Goal: Check status: Check status

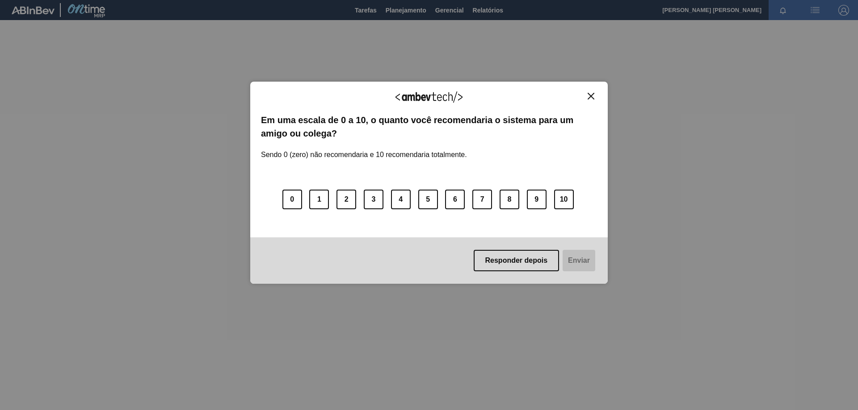
click at [590, 98] on img "Close" at bounding box center [590, 96] width 7 height 7
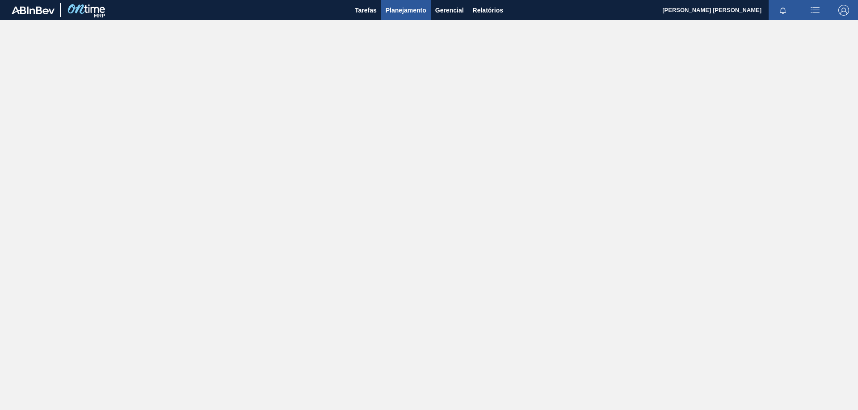
click at [406, 9] on span "Planejamento" at bounding box center [405, 10] width 41 height 11
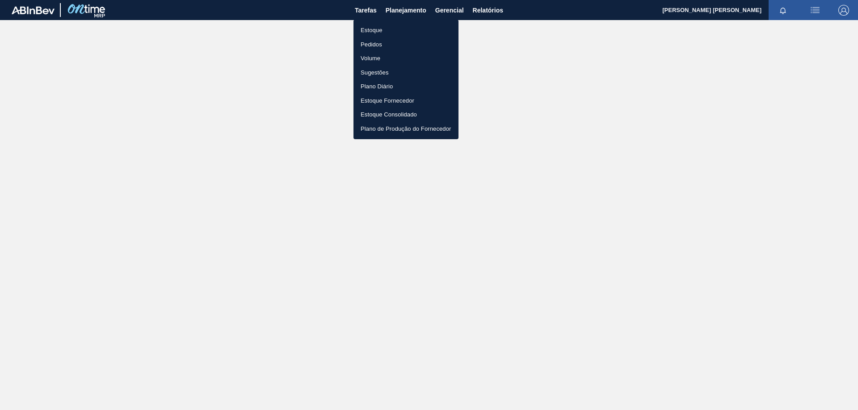
click at [378, 29] on li "Estoque" at bounding box center [405, 30] width 105 height 14
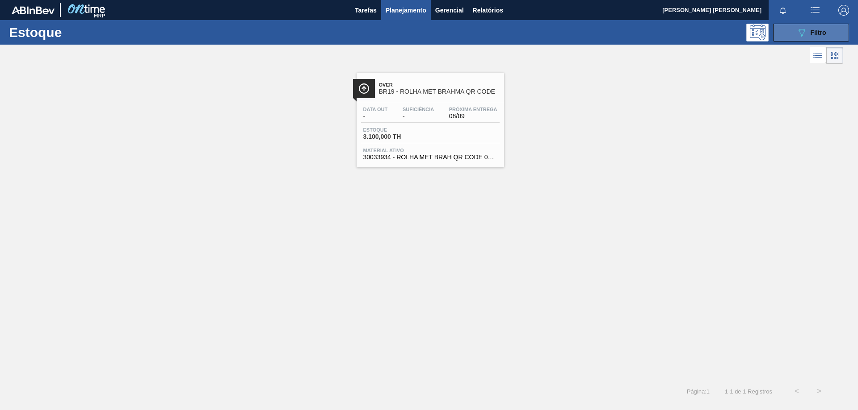
click at [800, 33] on icon at bounding box center [801, 33] width 7 height 8
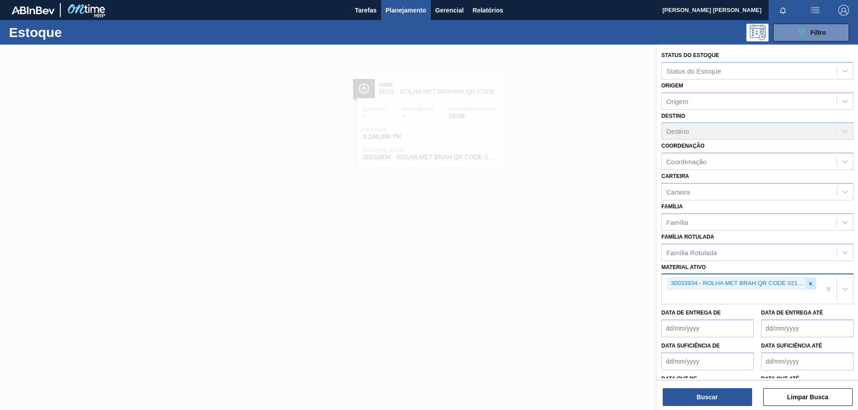
click at [808, 287] on icon at bounding box center [810, 284] width 6 height 6
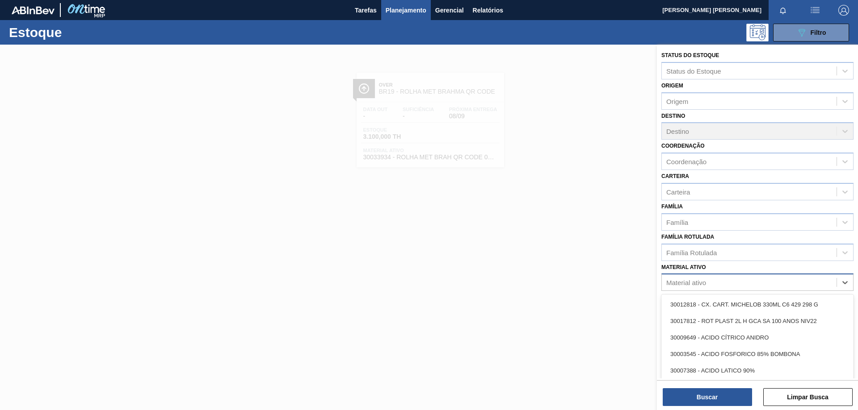
click at [740, 283] on div "Material ativo" at bounding box center [748, 282] width 175 height 13
paste ativo "30017651"
type ativo "30017651"
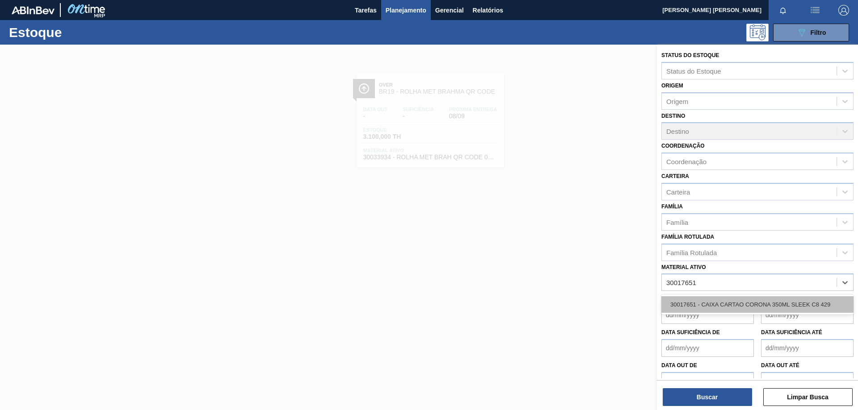
click at [728, 297] on div "30017651 - CAIXA CARTAO CORONA 350ML SLEEK C8 429" at bounding box center [757, 305] width 192 height 17
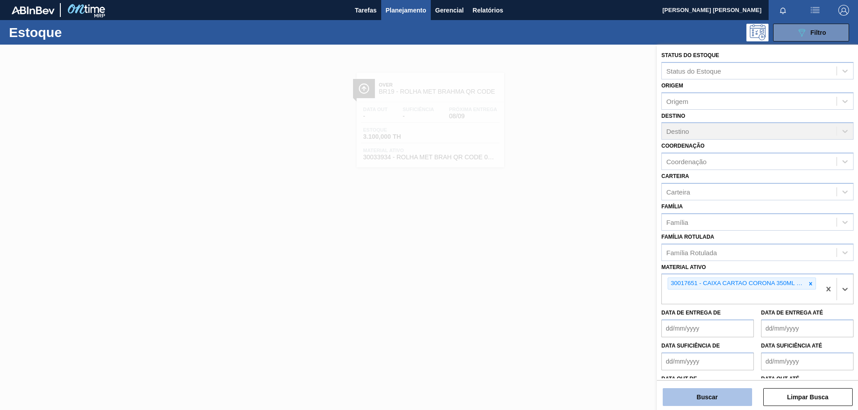
click at [703, 402] on button "Buscar" at bounding box center [706, 398] width 89 height 18
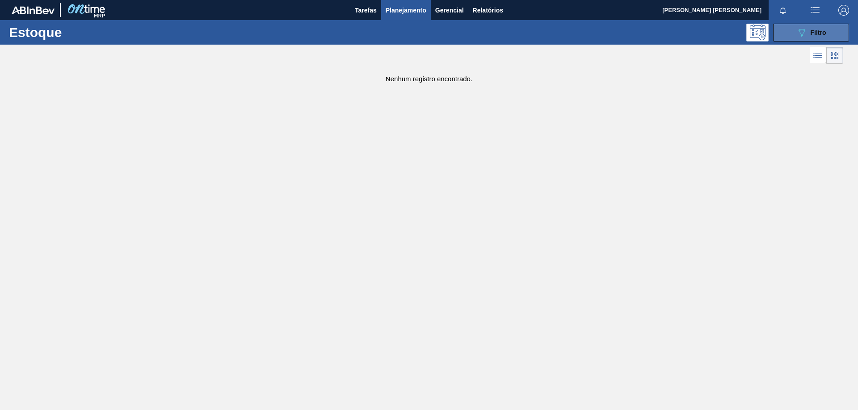
click at [816, 34] on span "Filtro" at bounding box center [818, 32] width 16 height 7
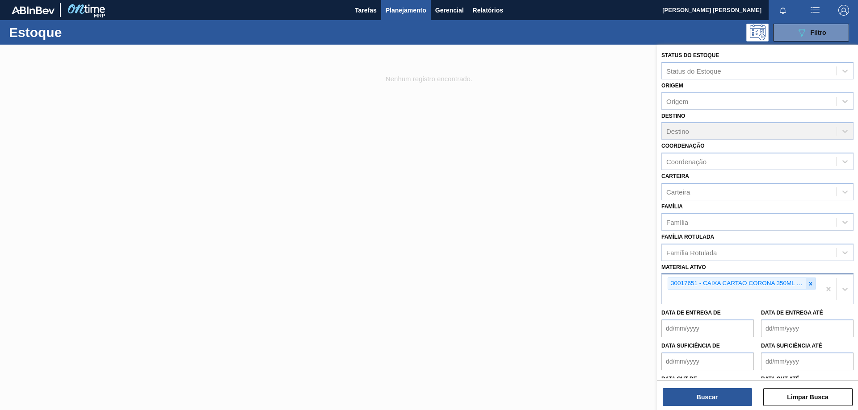
click at [810, 285] on icon at bounding box center [810, 283] width 3 height 3
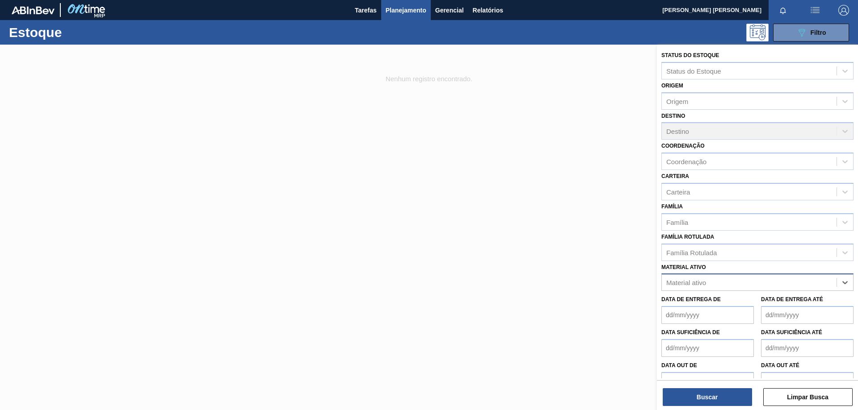
click at [749, 287] on div "Material ativo" at bounding box center [748, 282] width 175 height 13
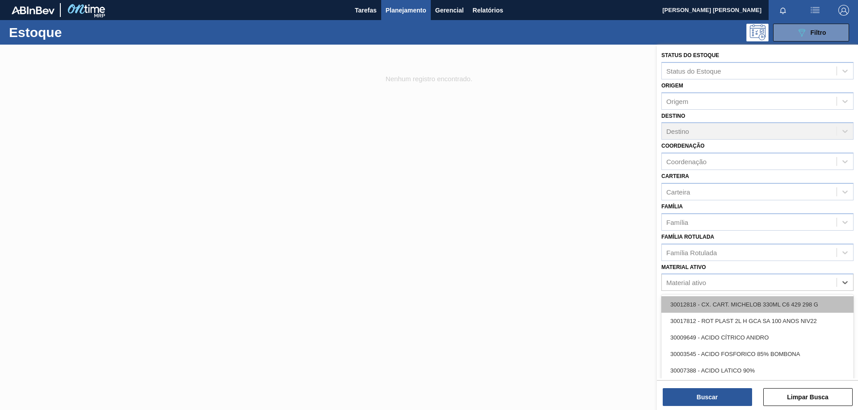
paste ativo "30033641"
type ativo "30033641"
click at [742, 306] on div "30033641 - CAIXA CT CORONA 350ML SLEEK C8 NIV24" at bounding box center [757, 305] width 192 height 17
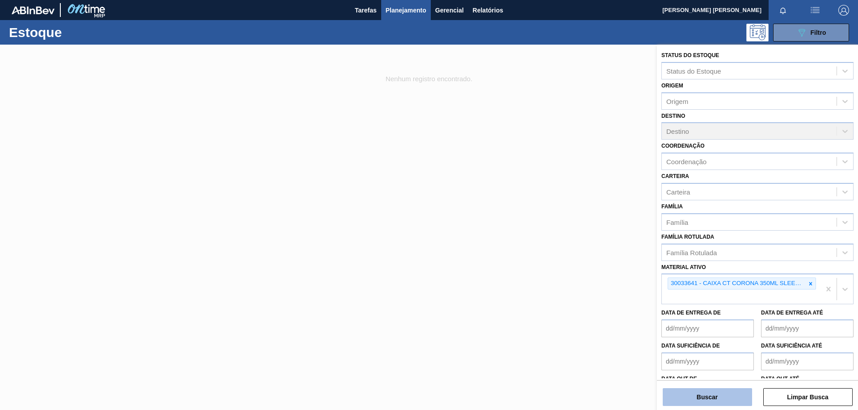
click at [707, 402] on button "Buscar" at bounding box center [706, 398] width 89 height 18
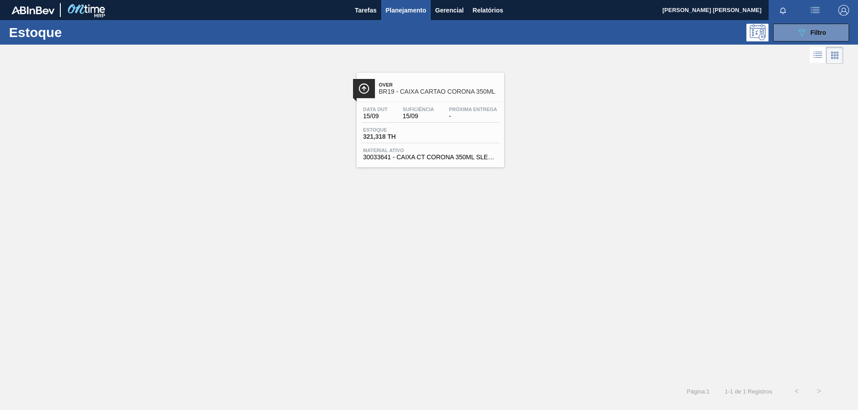
click at [400, 111] on div "Suficiência 15/09" at bounding box center [418, 113] width 36 height 13
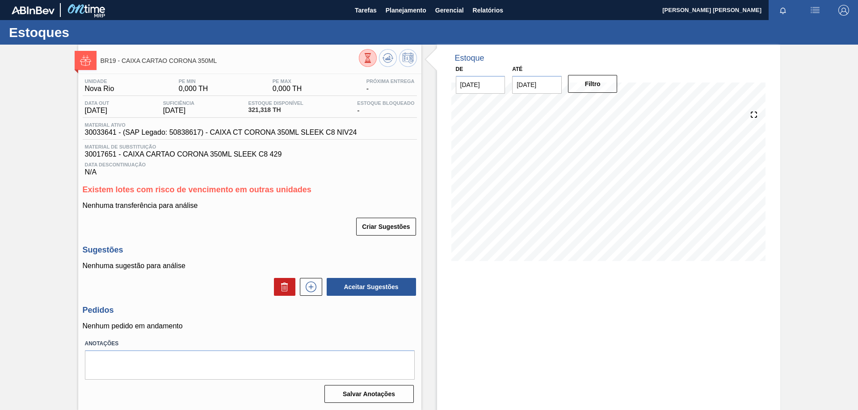
drag, startPoint x: 414, startPoint y: 11, endPoint x: 440, endPoint y: 26, distance: 30.6
click at [414, 11] on span "Planejamento" at bounding box center [405, 10] width 41 height 11
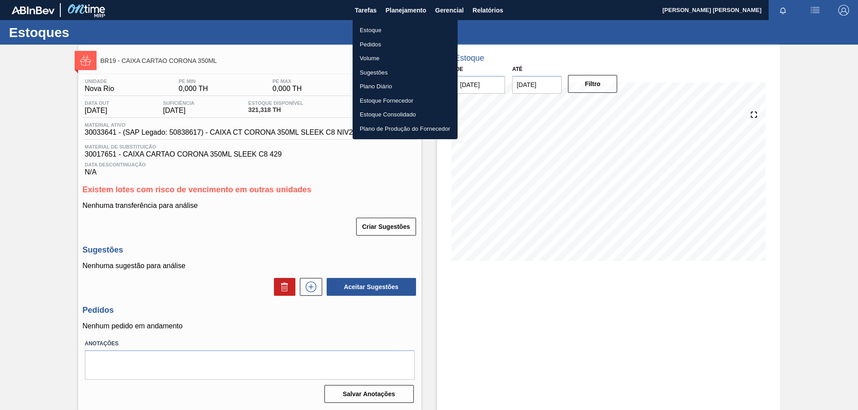
click at [379, 28] on li "Estoque" at bounding box center [404, 30] width 105 height 14
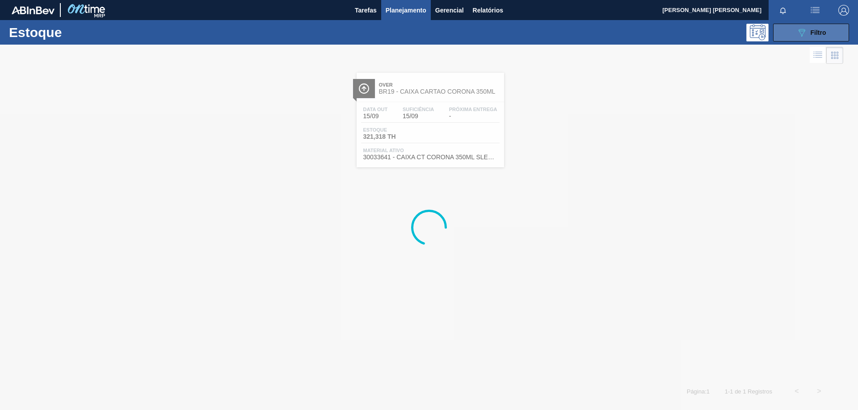
click at [786, 34] on button "089F7B8B-B2A5-4AFE-B5C0-19BA573D28AC Filtro" at bounding box center [811, 33] width 76 height 18
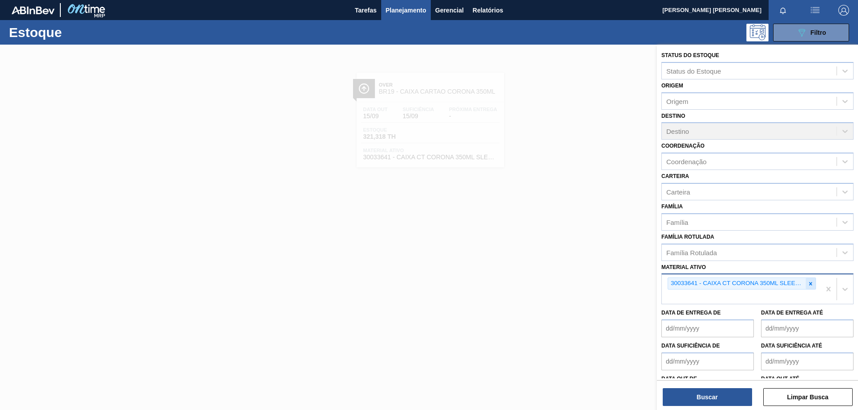
click at [807, 284] on icon at bounding box center [810, 284] width 6 height 6
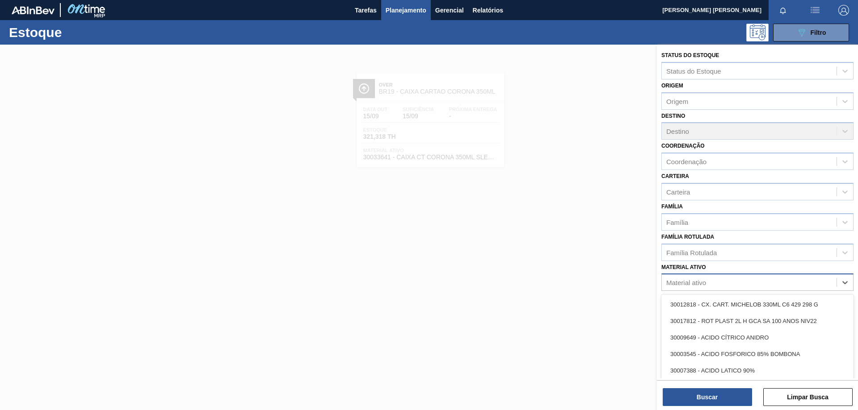
click at [742, 282] on div "Material ativo" at bounding box center [748, 282] width 175 height 13
paste ativo "30033934"
type ativo "30033934"
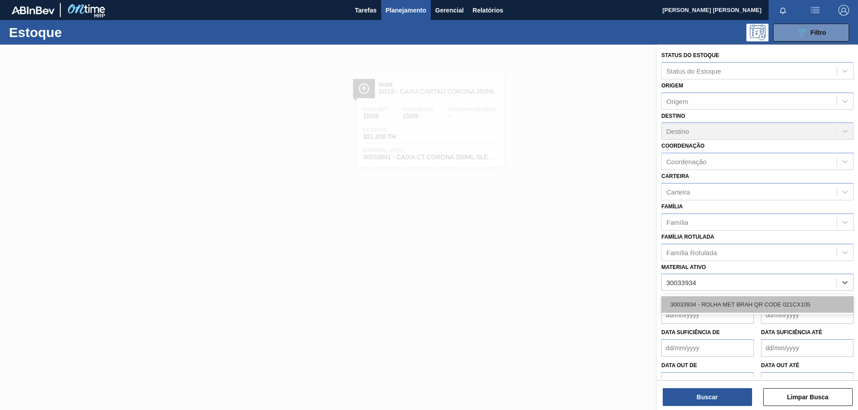
click at [720, 304] on div "30033934 - ROLHA MET BRAH QR CODE 021CX105" at bounding box center [757, 305] width 192 height 17
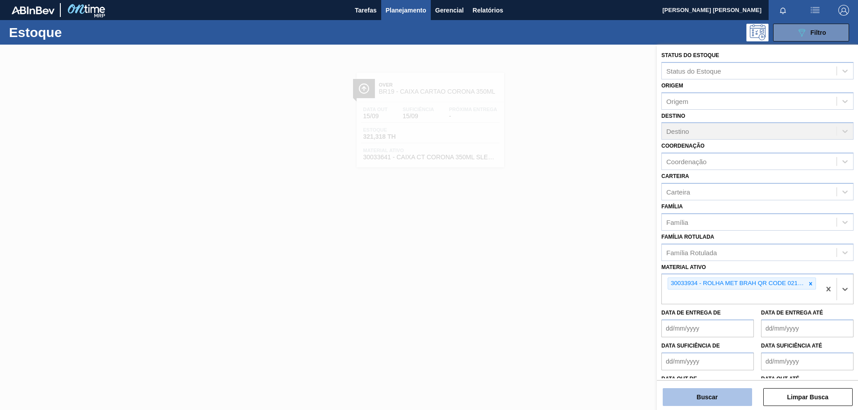
click at [712, 392] on button "Buscar" at bounding box center [706, 398] width 89 height 18
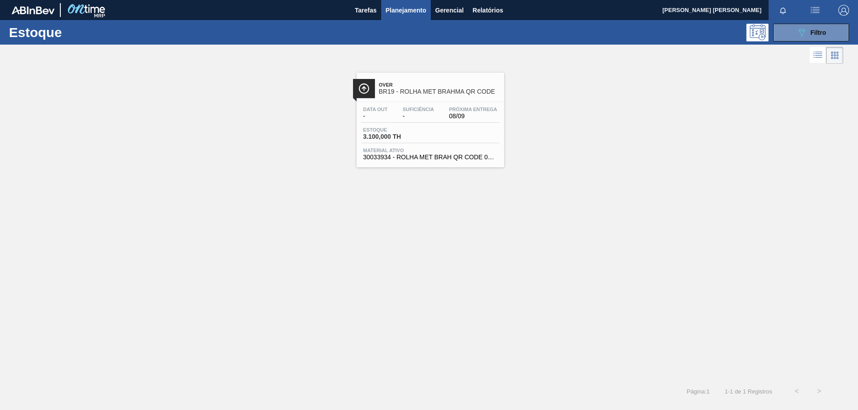
click at [364, 117] on span "-" at bounding box center [375, 116] width 25 height 7
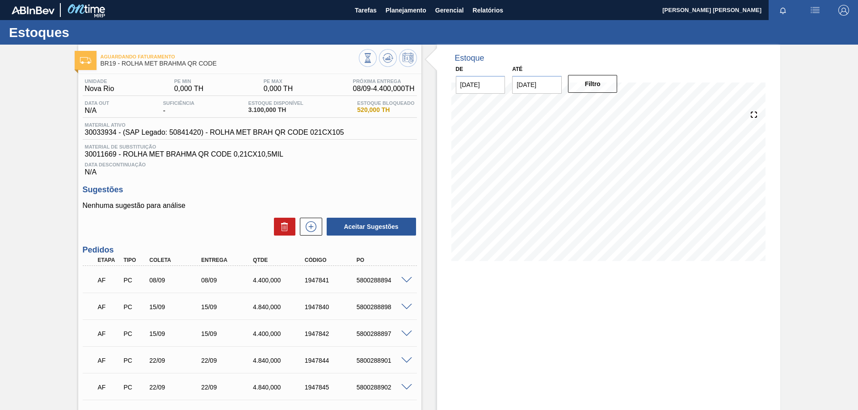
drag, startPoint x: 406, startPoint y: 8, endPoint x: 412, endPoint y: 33, distance: 25.2
click at [406, 8] on span "Planejamento" at bounding box center [405, 10] width 41 height 11
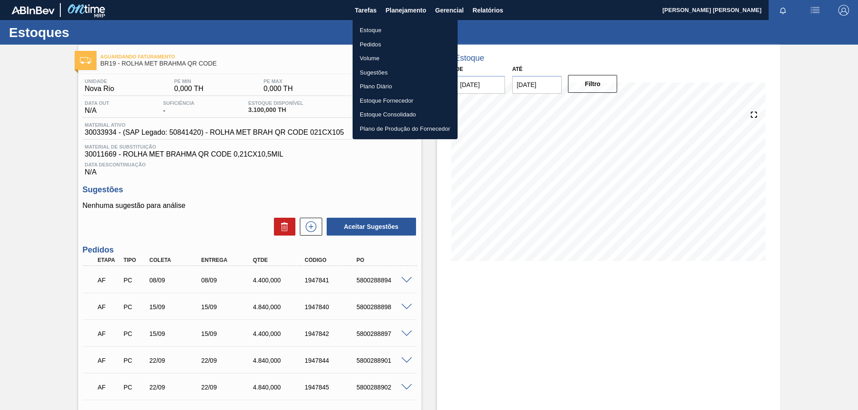
click at [385, 31] on li "Estoque" at bounding box center [404, 30] width 105 height 14
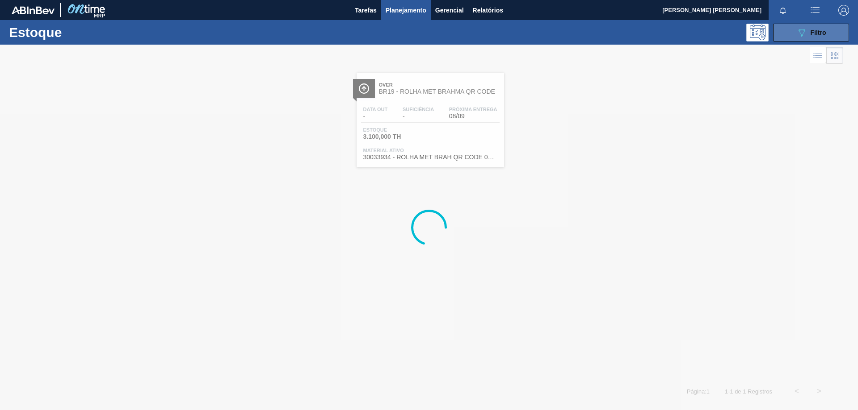
click at [815, 37] on div "089F7B8B-B2A5-4AFE-B5C0-19BA573D28AC Filtro" at bounding box center [811, 32] width 30 height 11
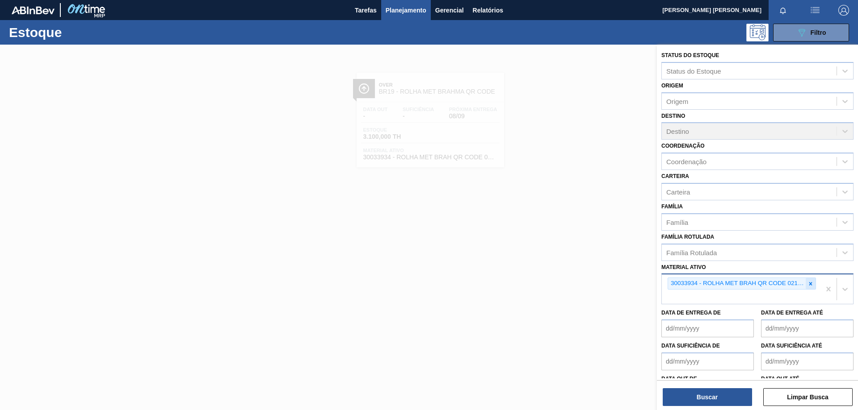
click at [807, 282] on icon at bounding box center [810, 284] width 6 height 6
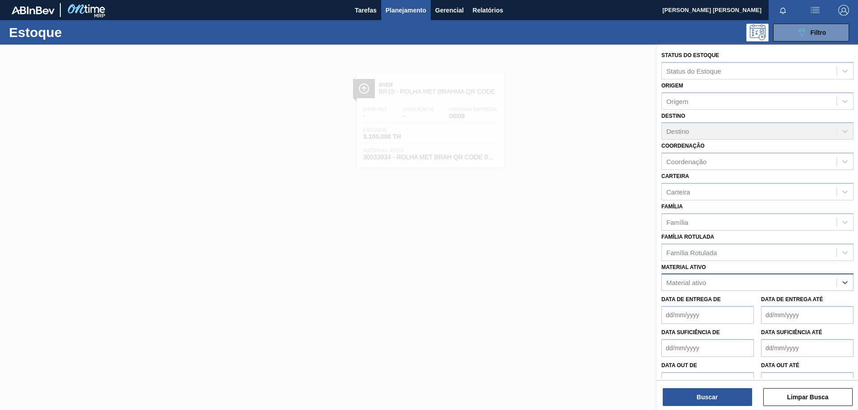
click at [779, 286] on div "Material ativo" at bounding box center [748, 282] width 175 height 13
paste ativo "30007970"
type ativo "30007970"
click at [763, 308] on div "30007970 - TAMPA AL AUTO CDL DOURADA CANPACK" at bounding box center [757, 305] width 192 height 17
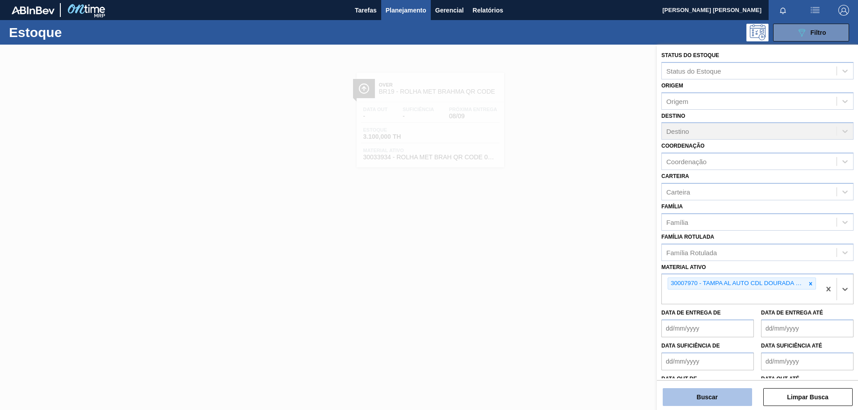
click at [720, 392] on button "Buscar" at bounding box center [706, 398] width 89 height 18
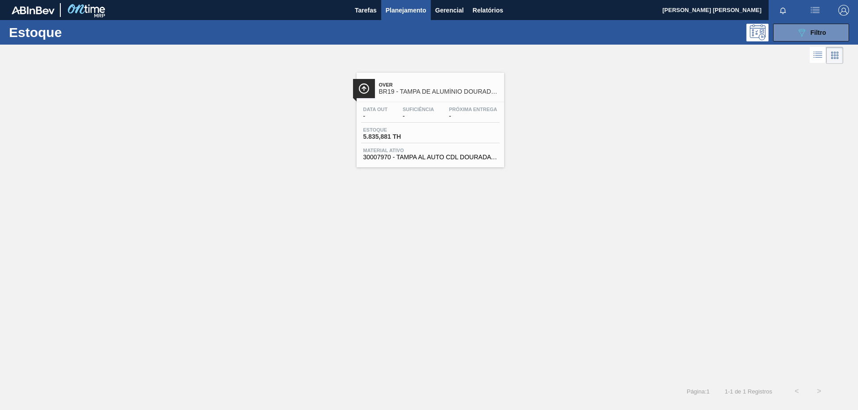
click at [420, 117] on span "-" at bounding box center [417, 116] width 31 height 7
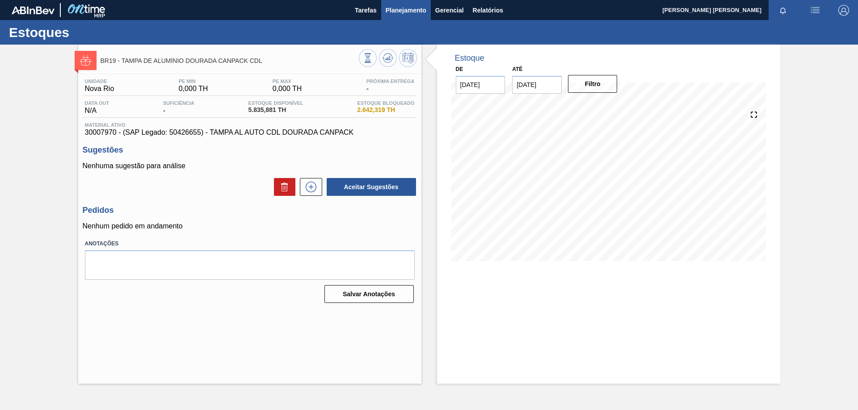
click at [407, 13] on span "Planejamento" at bounding box center [405, 10] width 41 height 11
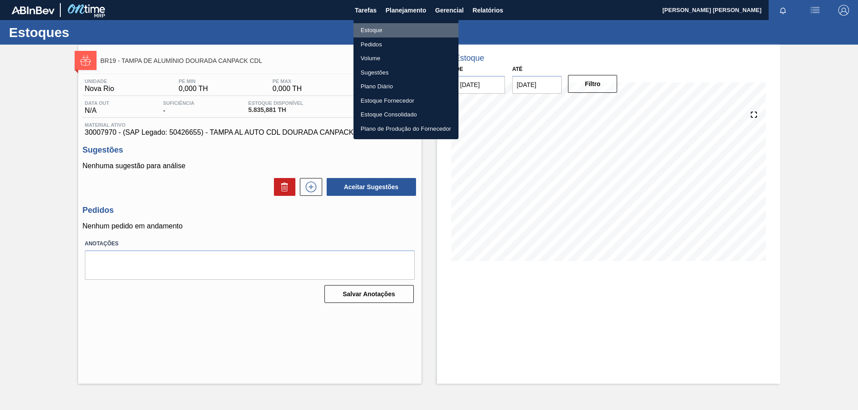
click at [367, 30] on li "Estoque" at bounding box center [405, 30] width 105 height 14
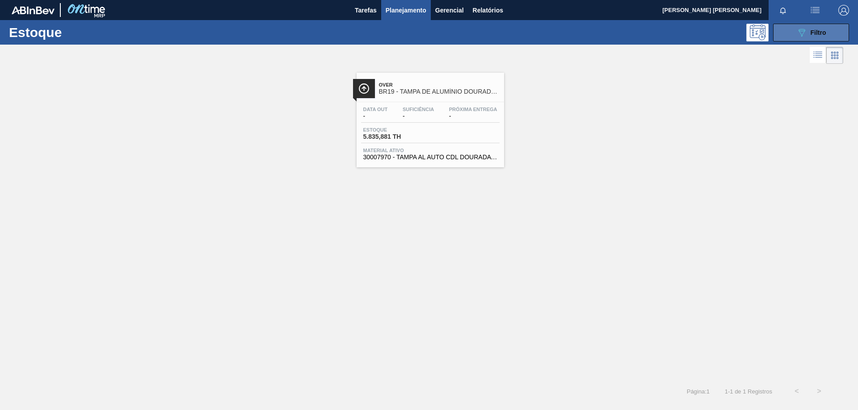
click at [820, 38] on div "089F7B8B-B2A5-4AFE-B5C0-19BA573D28AC Filtro" at bounding box center [811, 32] width 30 height 11
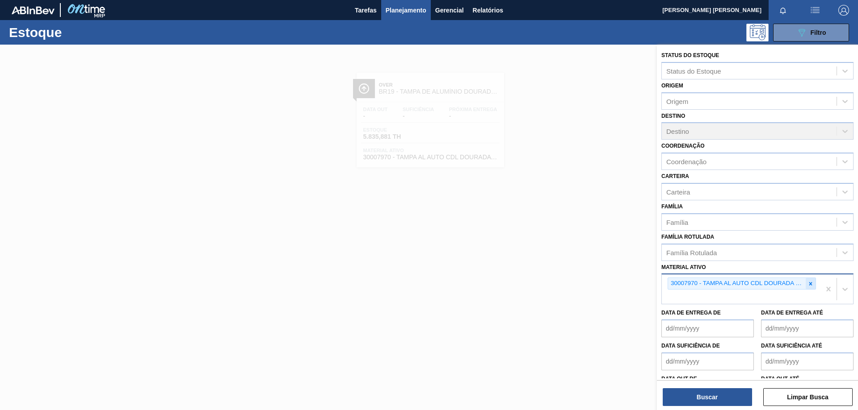
drag, startPoint x: 805, startPoint y: 284, endPoint x: 766, endPoint y: 280, distance: 39.4
click at [805, 284] on div at bounding box center [810, 283] width 10 height 11
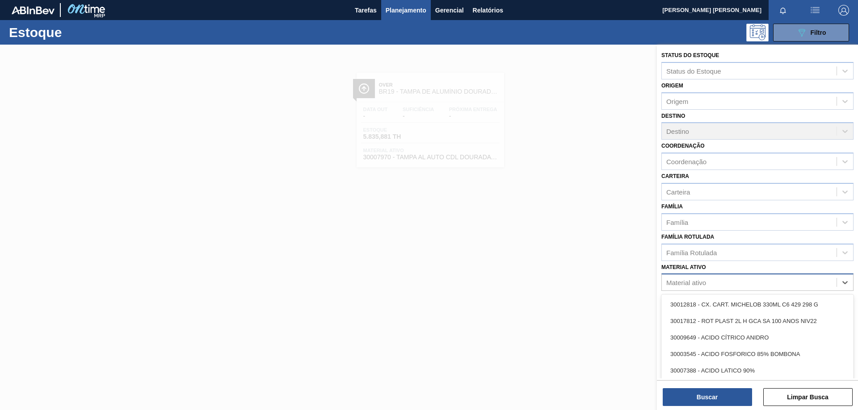
click at [742, 281] on div "Material ativo" at bounding box center [748, 282] width 175 height 13
paste ativo "30029828"
type ativo "30029828"
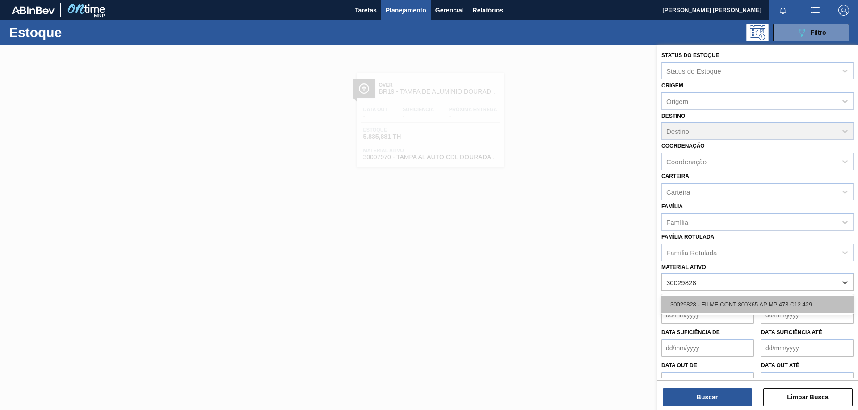
click at [730, 304] on div "30029828 - FILME CONT 800X65 AP MP 473 C12 429" at bounding box center [757, 305] width 192 height 17
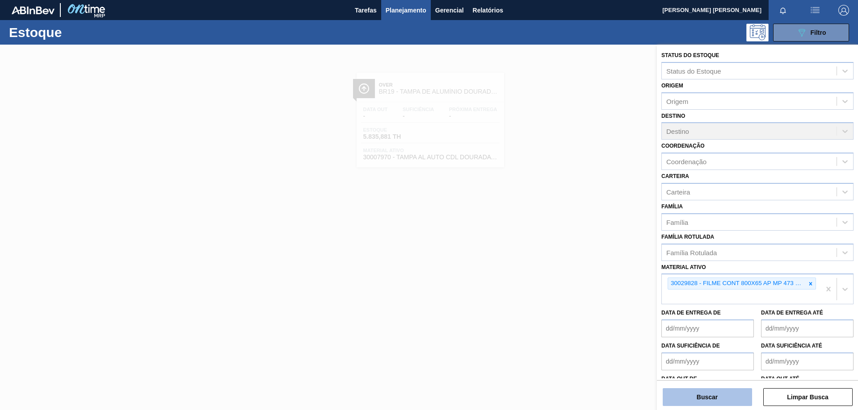
click at [709, 404] on button "Buscar" at bounding box center [706, 398] width 89 height 18
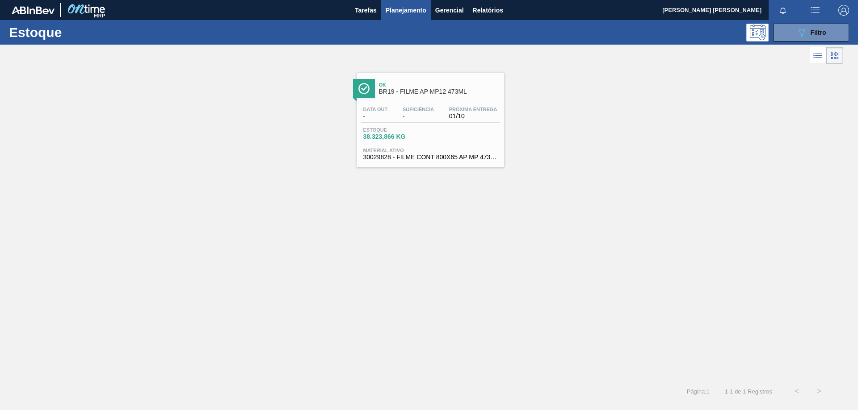
click at [393, 113] on div "Data out - Suficiência - Próxima Entrega 01/10" at bounding box center [430, 115] width 138 height 16
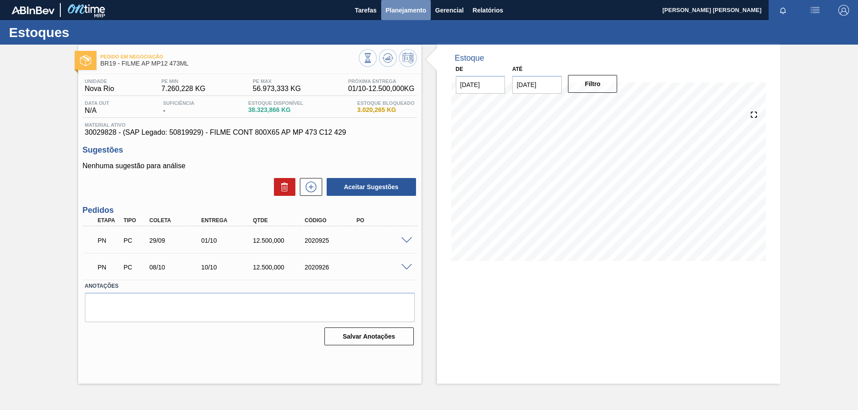
click at [398, 9] on span "Planejamento" at bounding box center [405, 10] width 41 height 11
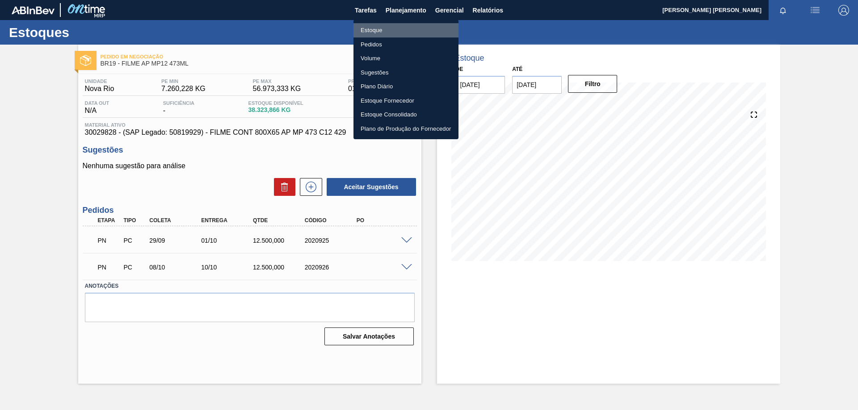
click at [386, 28] on li "Estoque" at bounding box center [405, 30] width 105 height 14
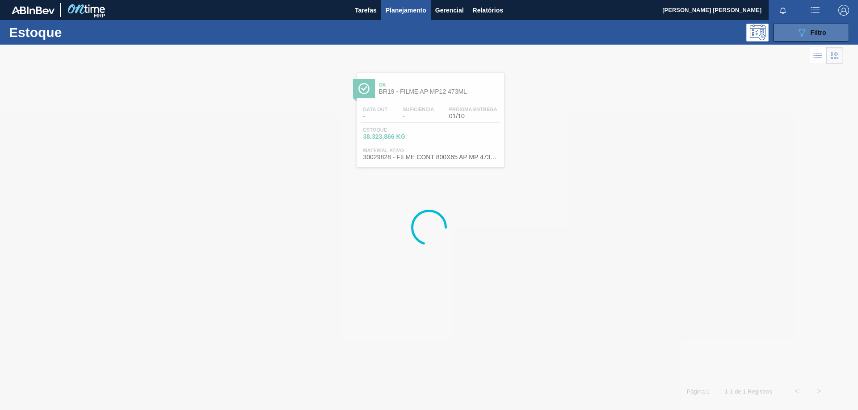
click at [805, 30] on icon "089F7B8B-B2A5-4AFE-B5C0-19BA573D28AC" at bounding box center [801, 32] width 11 height 11
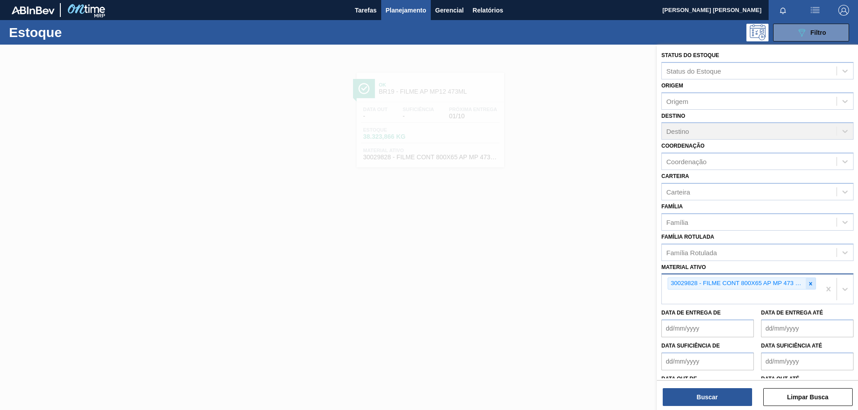
click at [811, 289] on div at bounding box center [810, 283] width 10 height 11
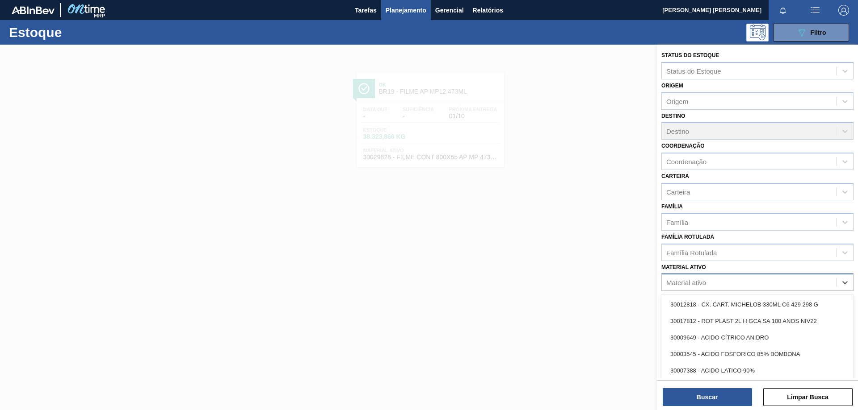
click at [764, 285] on div "Material ativo" at bounding box center [748, 282] width 175 height 13
paste ativo "30002598"
type ativo "30002598"
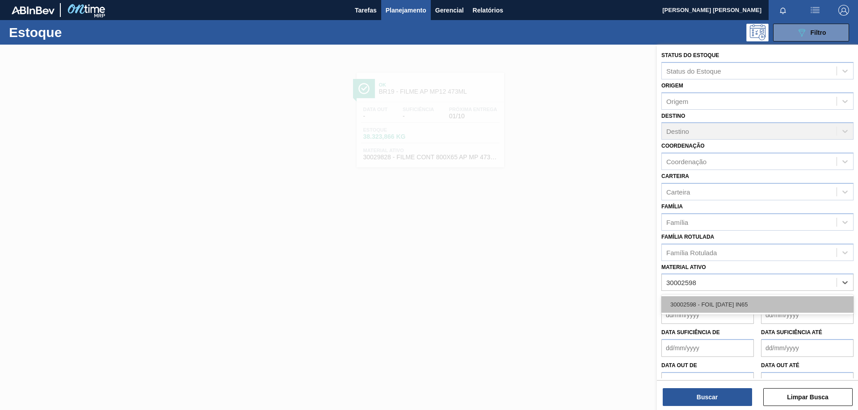
click at [754, 305] on div "30002598 - FOIL [DATE] IN65" at bounding box center [757, 305] width 192 height 17
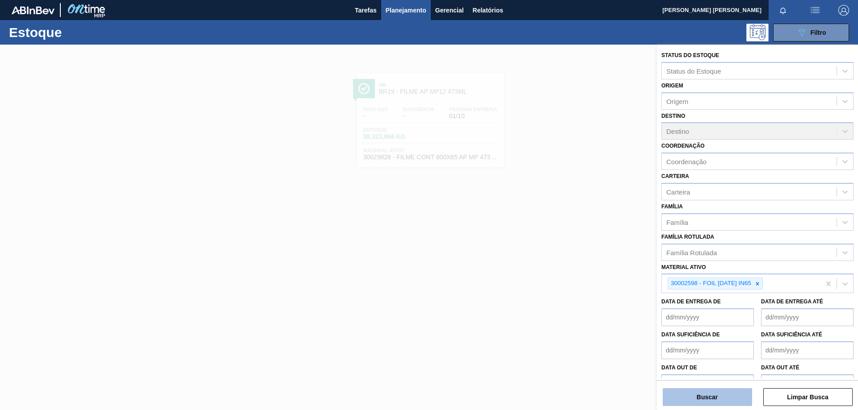
click at [720, 400] on button "Buscar" at bounding box center [706, 398] width 89 height 18
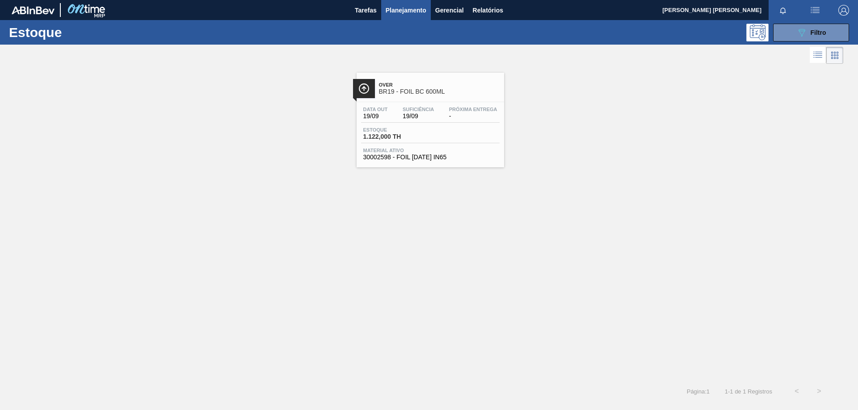
click at [434, 106] on div "Data out 19/09 Suficiência 19/09 Próxima Entrega - [GEOGRAPHIC_DATA] 1.122,000 …" at bounding box center [429, 132] width 147 height 61
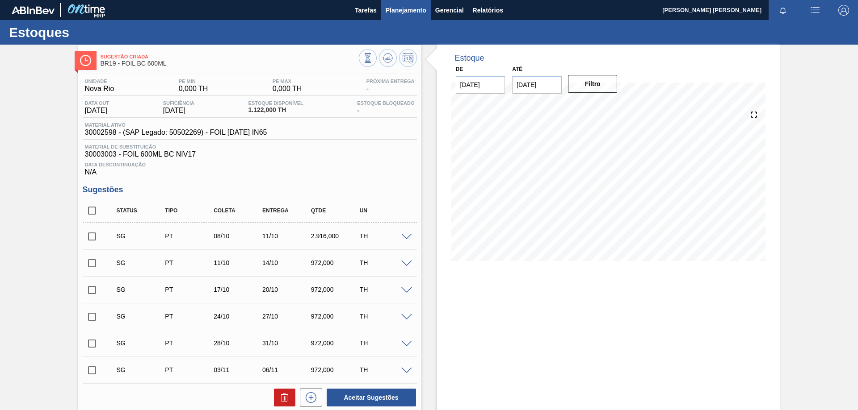
click at [406, 8] on span "Planejamento" at bounding box center [405, 10] width 41 height 11
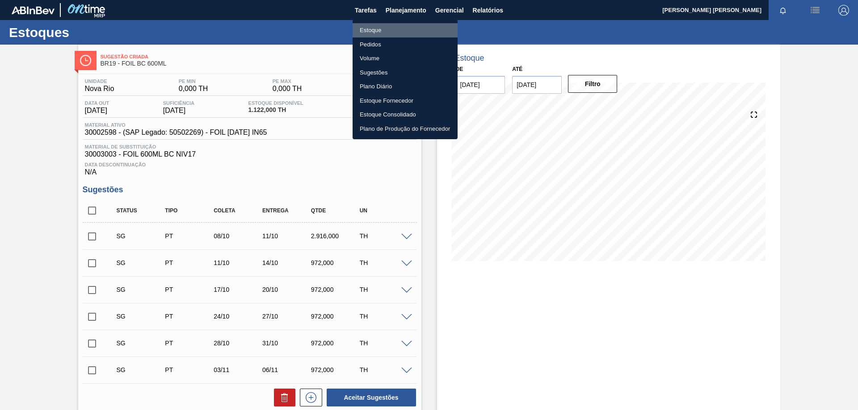
click at [377, 27] on li "Estoque" at bounding box center [404, 30] width 105 height 14
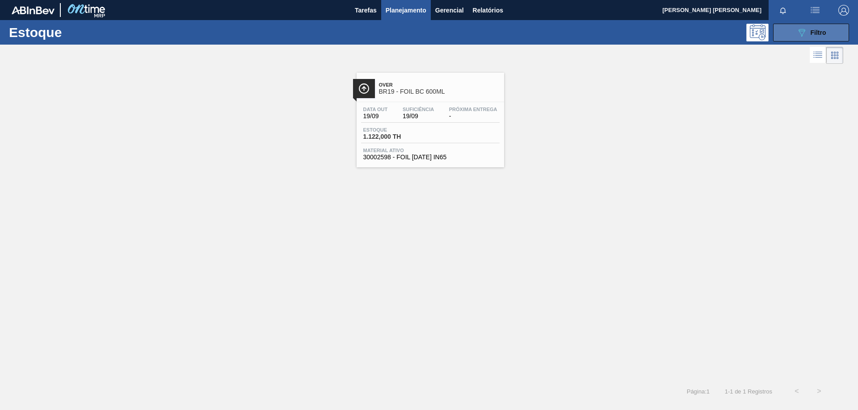
click at [793, 38] on button "089F7B8B-B2A5-4AFE-B5C0-19BA573D28AC Filtro" at bounding box center [811, 33] width 76 height 18
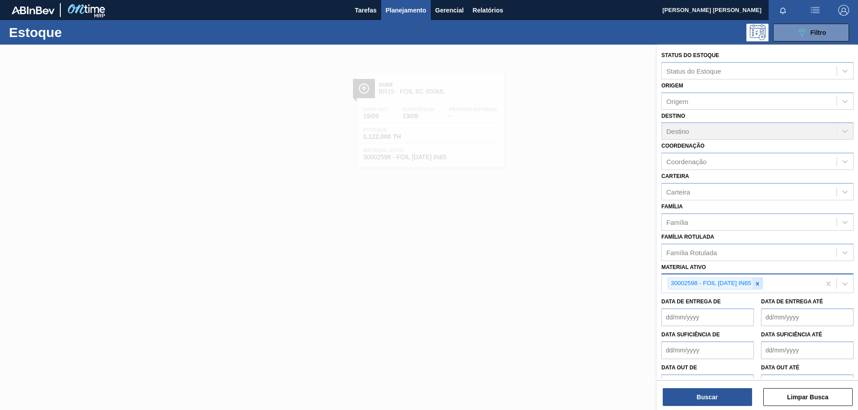
click at [758, 281] on icon at bounding box center [757, 284] width 6 height 6
click at [750, 284] on div "Material ativo" at bounding box center [748, 282] width 175 height 13
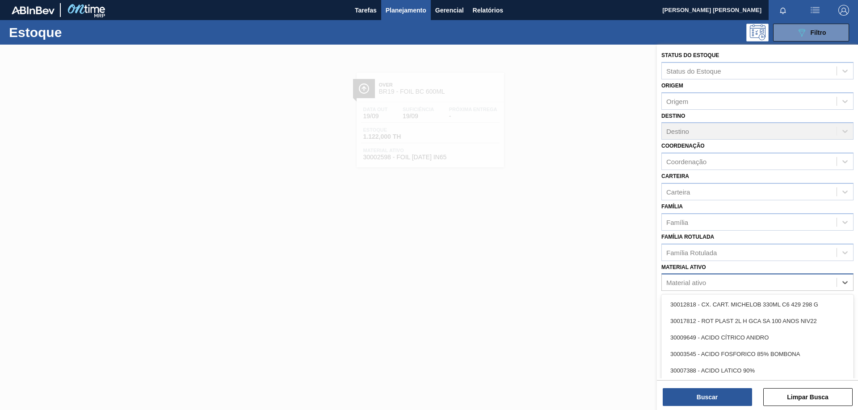
paste ativo "30033641"
type ativo "30033641"
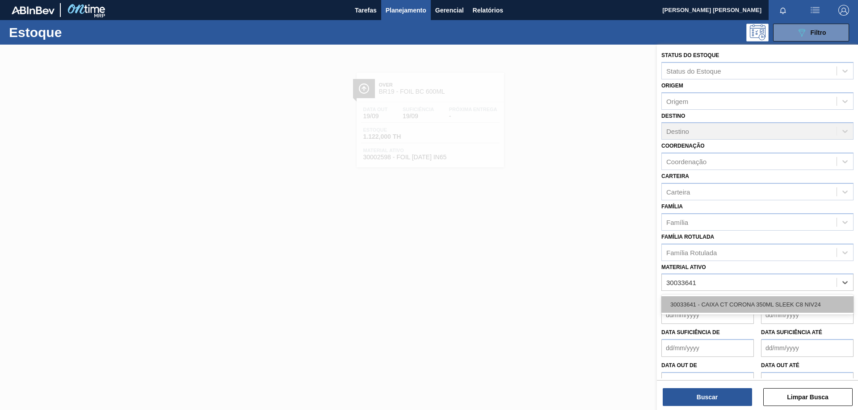
click at [734, 301] on div "30033641 - CAIXA CT CORONA 350ML SLEEK C8 NIV24" at bounding box center [757, 305] width 192 height 17
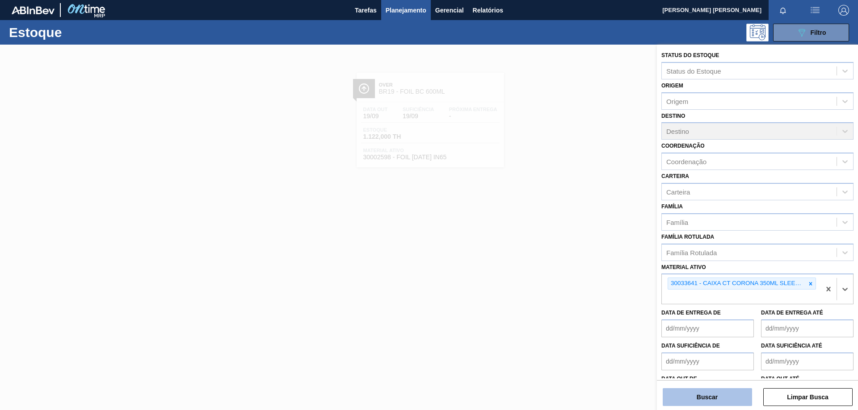
click at [710, 399] on button "Buscar" at bounding box center [706, 398] width 89 height 18
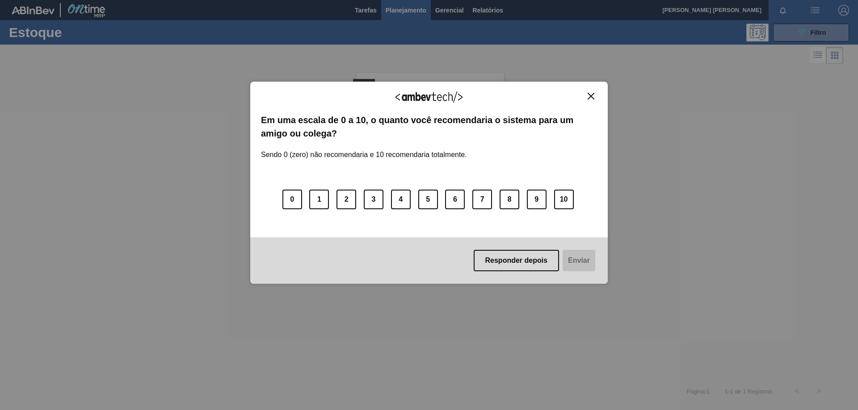
click at [592, 95] on img "Close" at bounding box center [590, 96] width 7 height 7
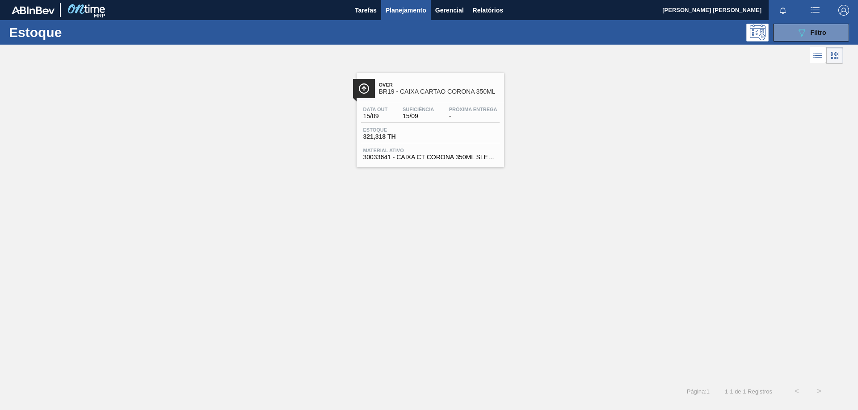
click at [443, 113] on div "Data out 15/09 Suficiência 15/09 Próxima Entrega -" at bounding box center [430, 115] width 138 height 16
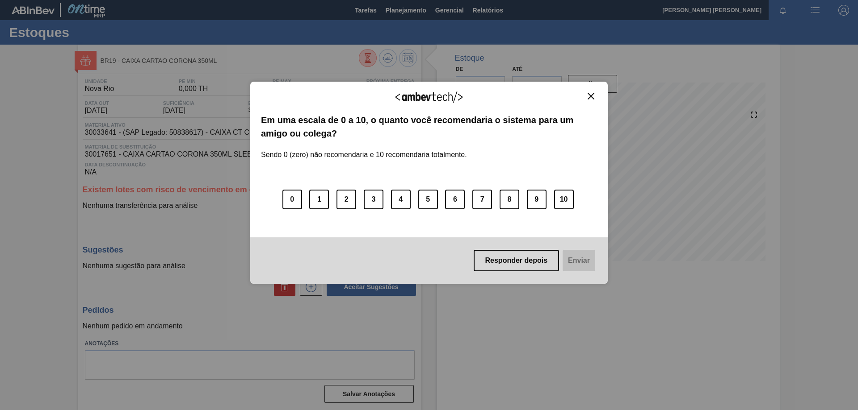
click at [591, 100] on button "Close" at bounding box center [591, 96] width 12 height 8
